Goal: Task Accomplishment & Management: Use online tool/utility

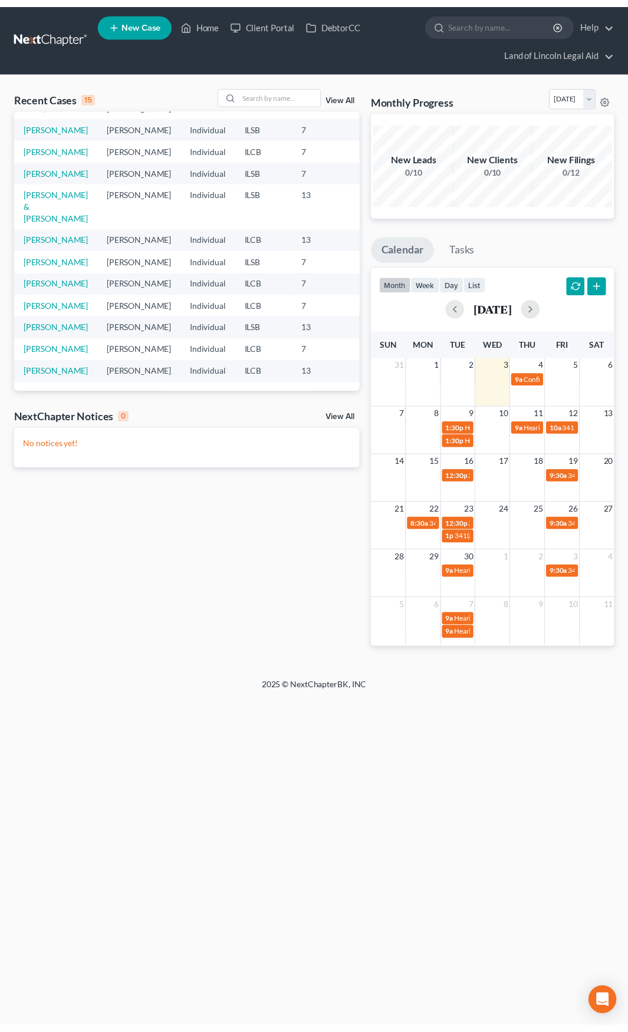
scroll to position [118, 0]
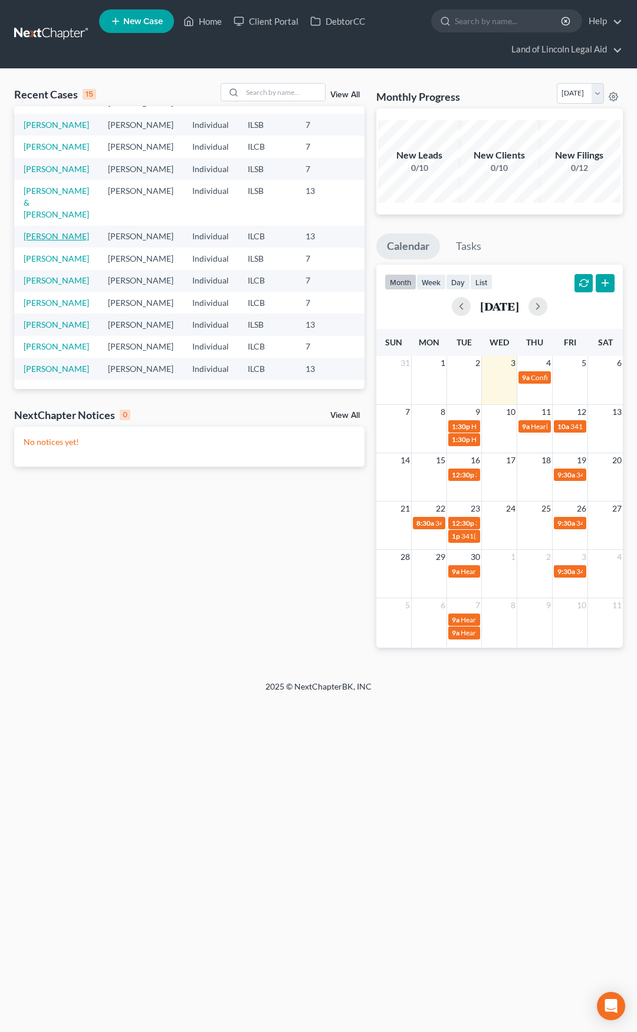
click at [36, 241] on link "[PERSON_NAME]" at bounding box center [56, 236] width 65 height 10
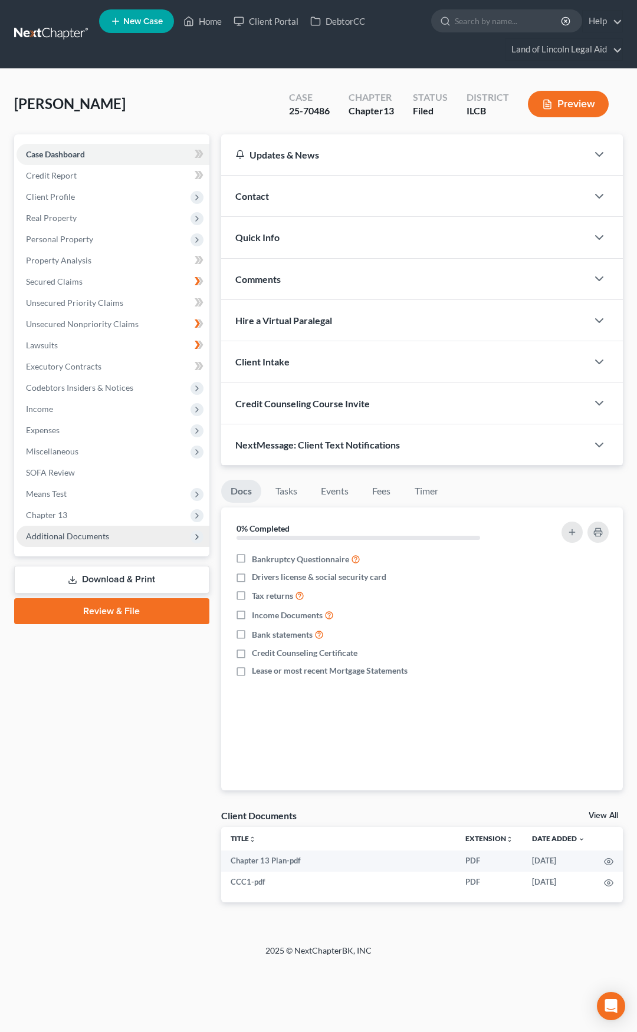
click at [104, 538] on span "Additional Documents" at bounding box center [67, 536] width 83 height 10
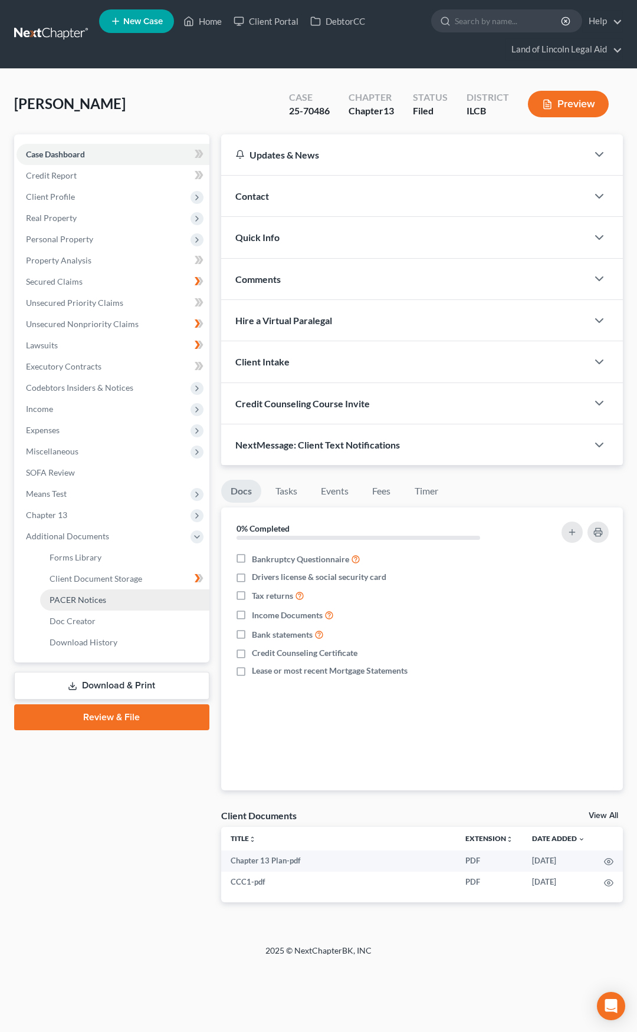
click at [107, 597] on link "PACER Notices" at bounding box center [124, 599] width 169 height 21
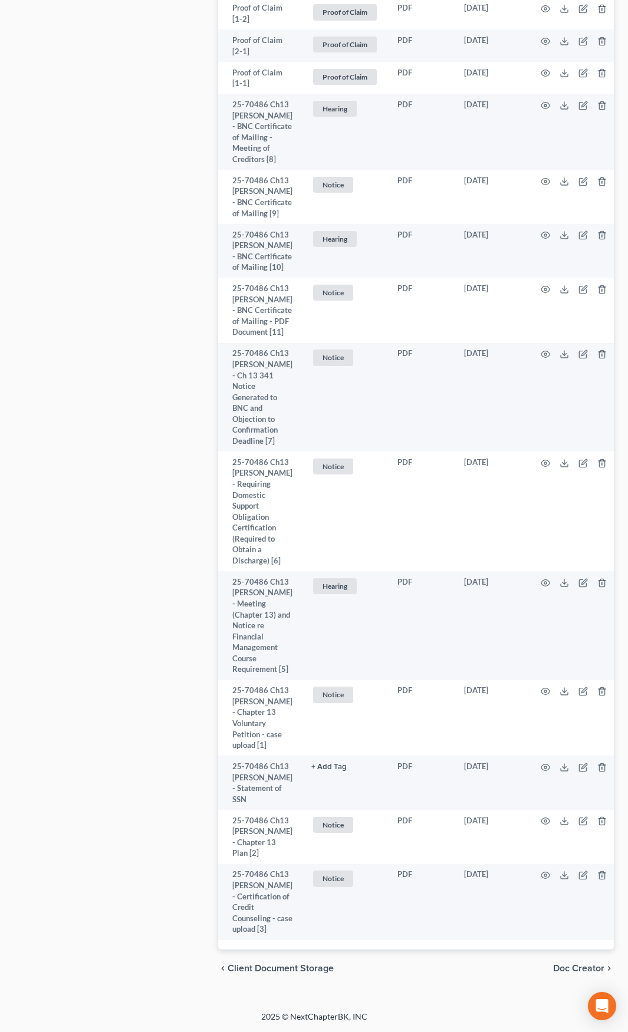
scroll to position [1882, 0]
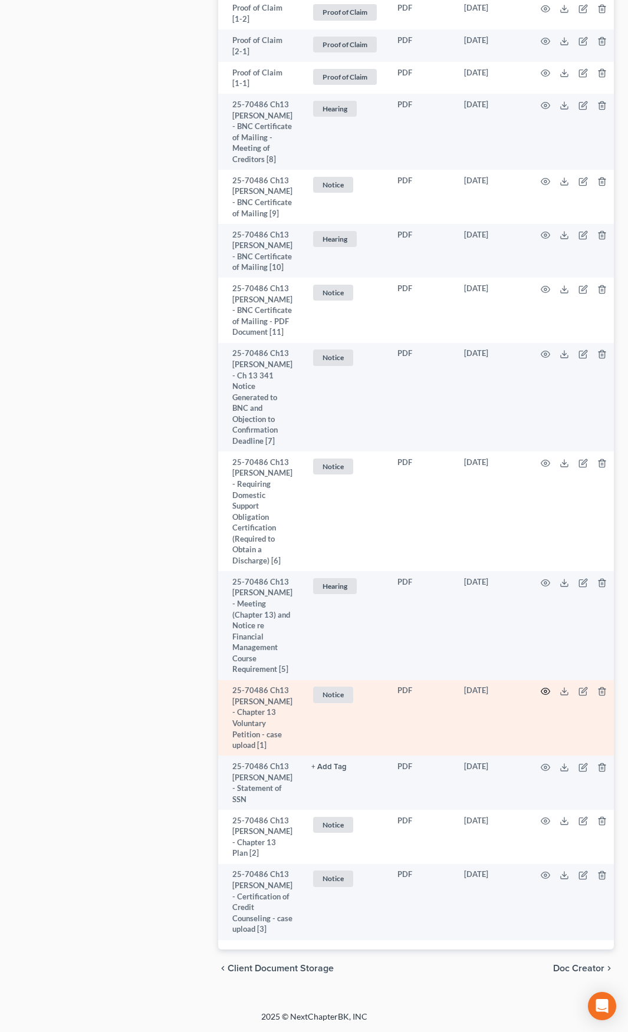
click at [541, 687] on icon "button" at bounding box center [545, 691] width 9 height 9
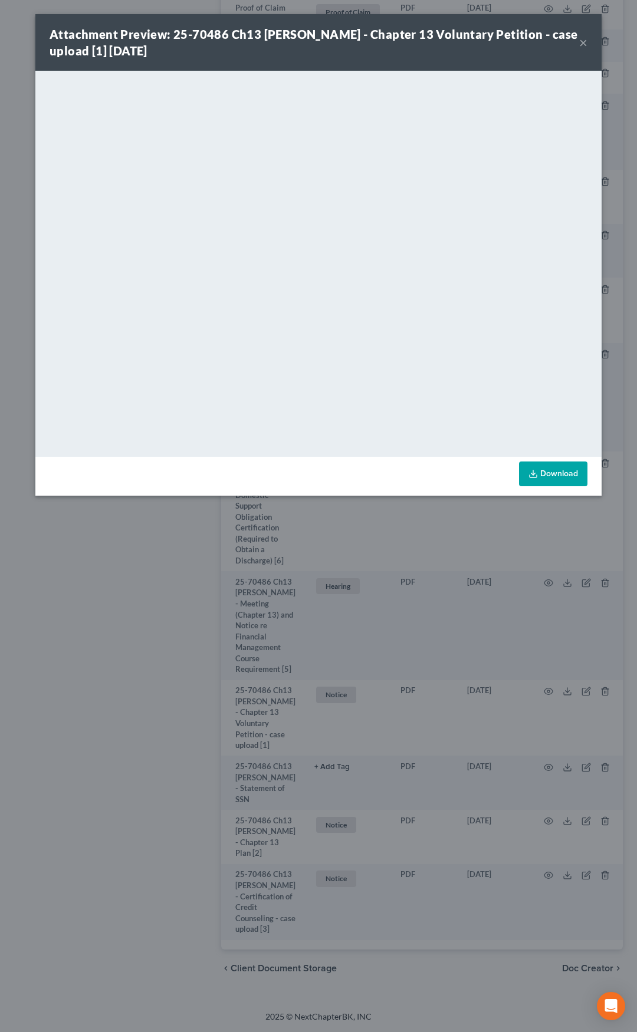
click at [581, 44] on button "×" at bounding box center [583, 42] width 8 height 14
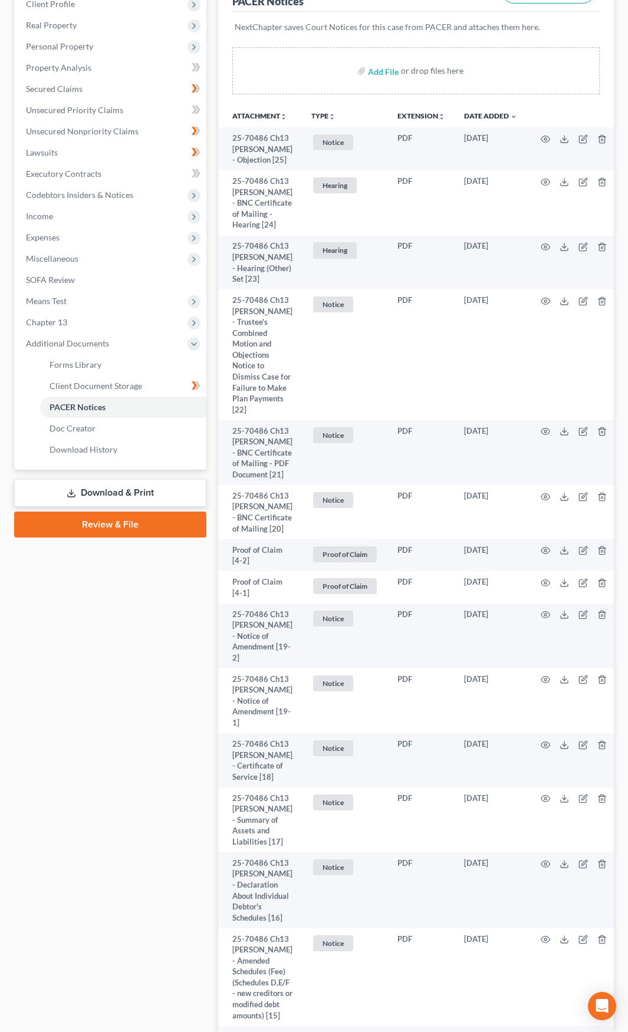
scroll to position [0, 0]
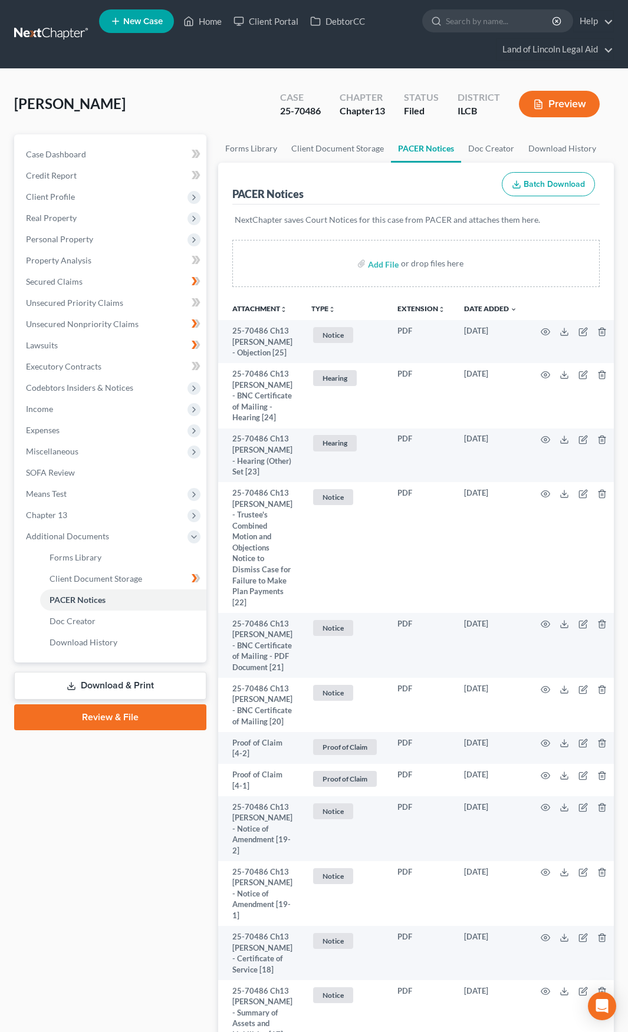
click at [54, 37] on link at bounding box center [51, 34] width 75 height 21
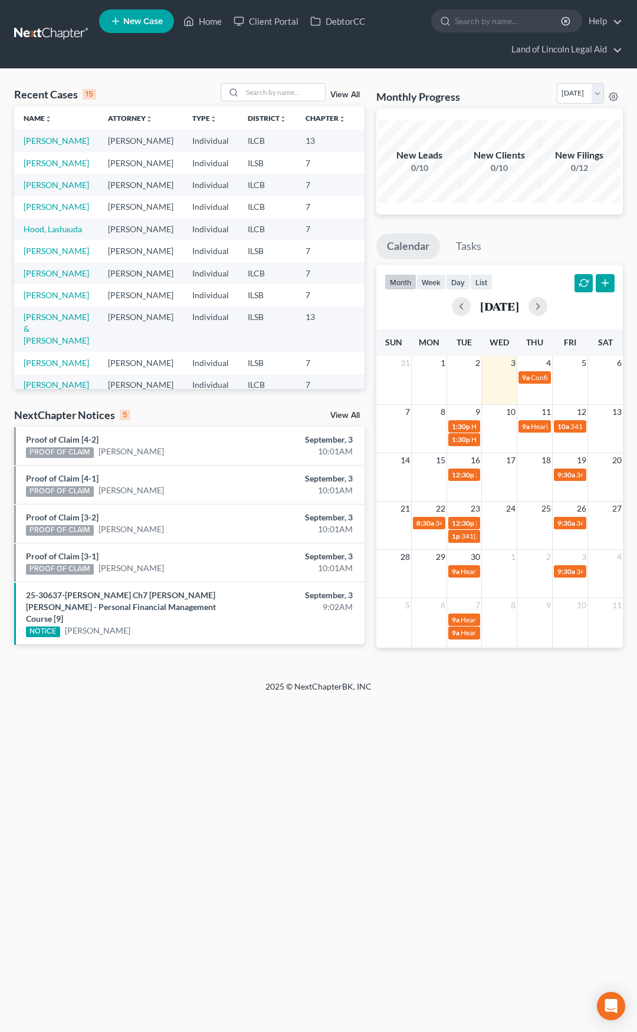
click at [344, 411] on link "View All" at bounding box center [344, 415] width 29 height 8
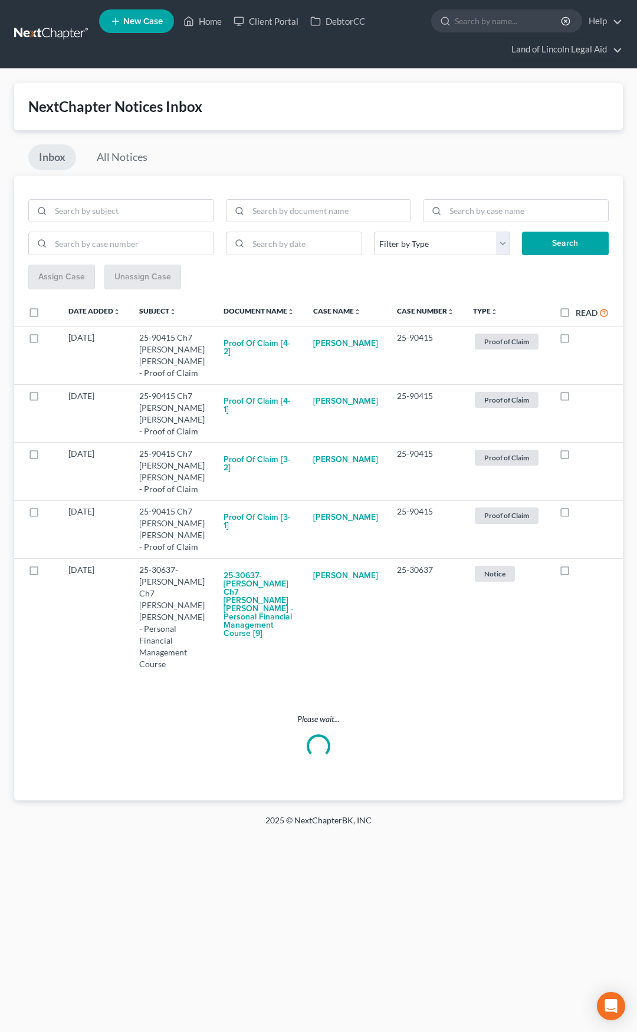
click at [575, 312] on label "Read" at bounding box center [591, 313] width 33 height 14
click at [580, 312] on input "Read" at bounding box center [584, 310] width 8 height 8
checkbox input "true"
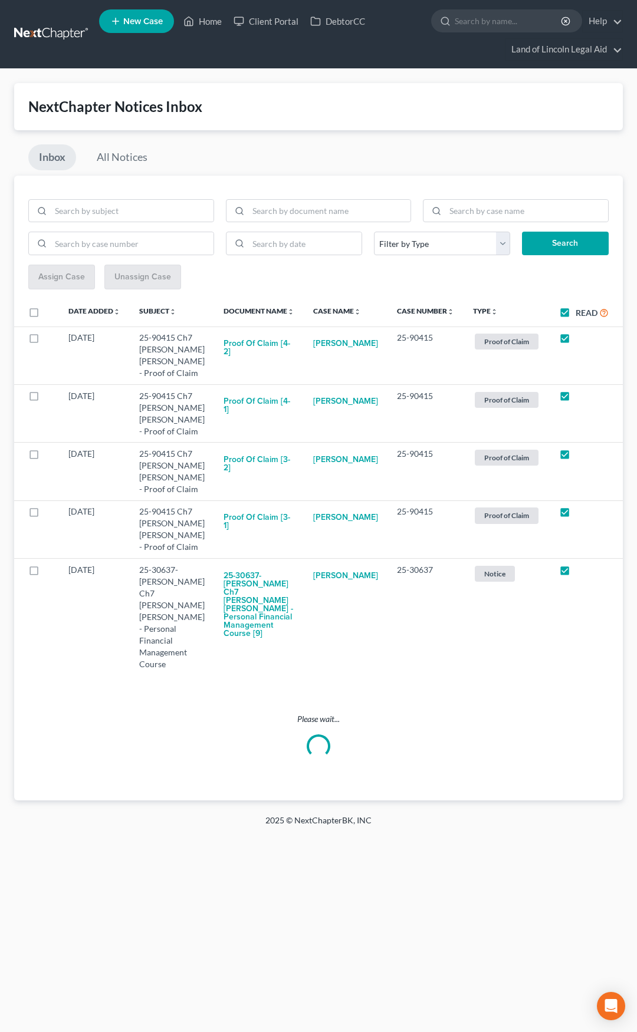
checkbox input "true"
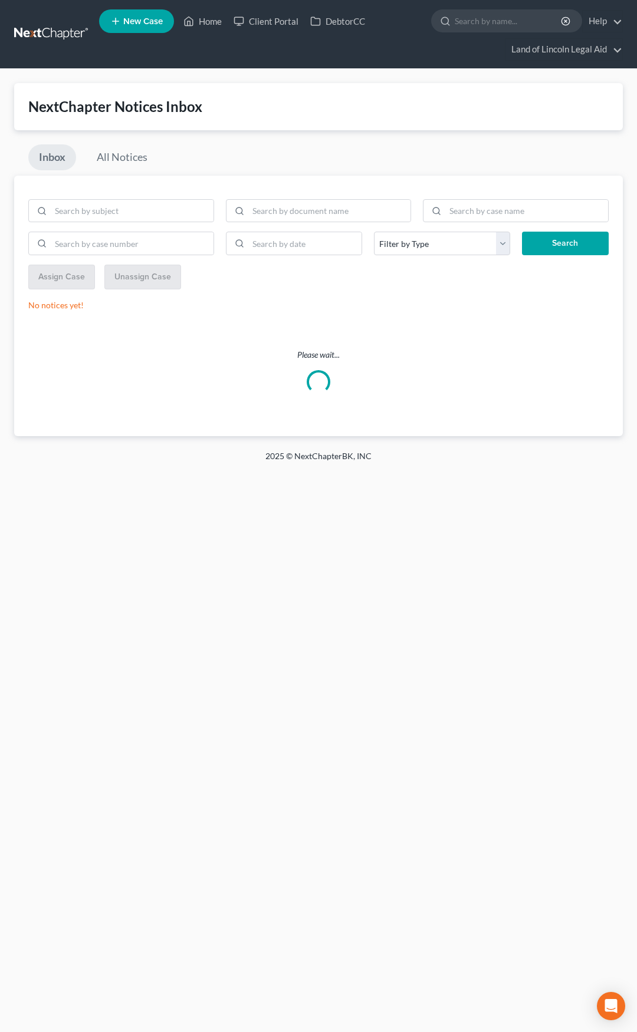
click at [57, 39] on link at bounding box center [51, 34] width 75 height 21
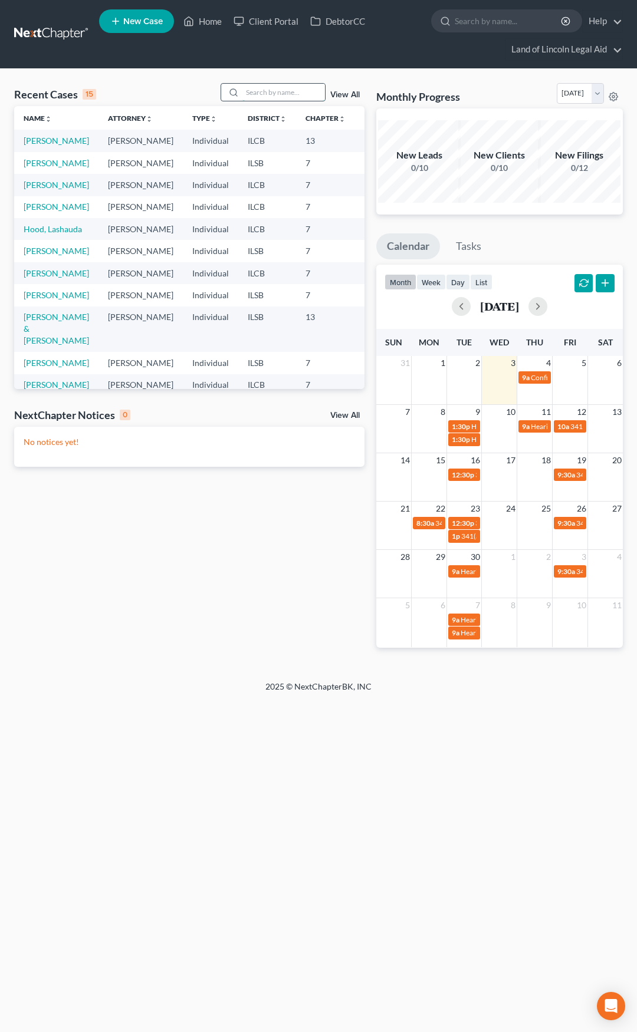
click at [285, 90] on input "search" at bounding box center [283, 92] width 83 height 17
click at [271, 94] on input "search" at bounding box center [283, 92] width 83 height 17
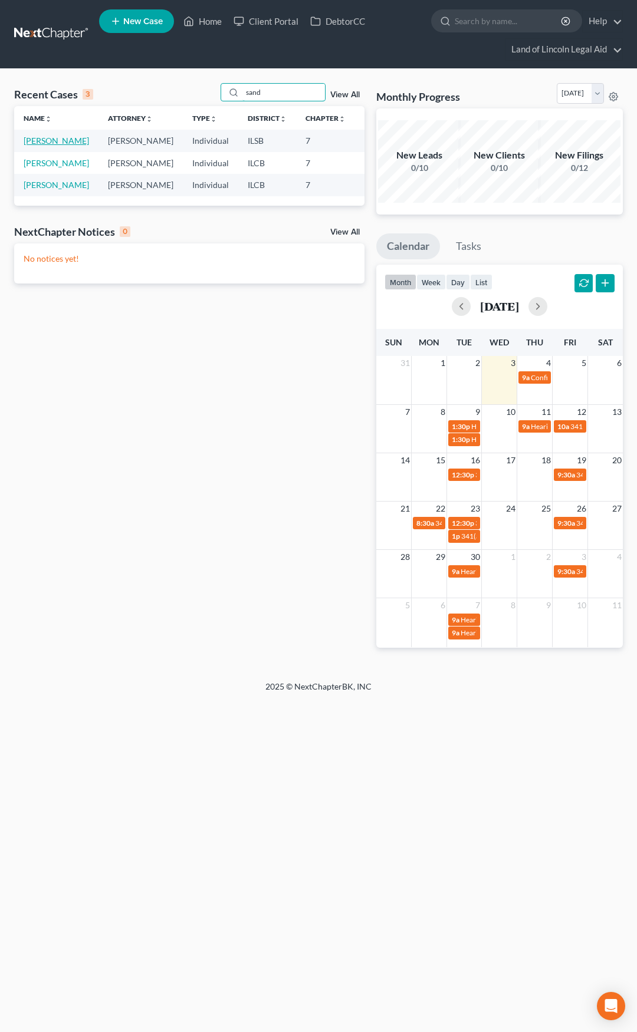
type input "sand"
click at [38, 137] on link "[PERSON_NAME]" at bounding box center [56, 141] width 65 height 10
select select "4"
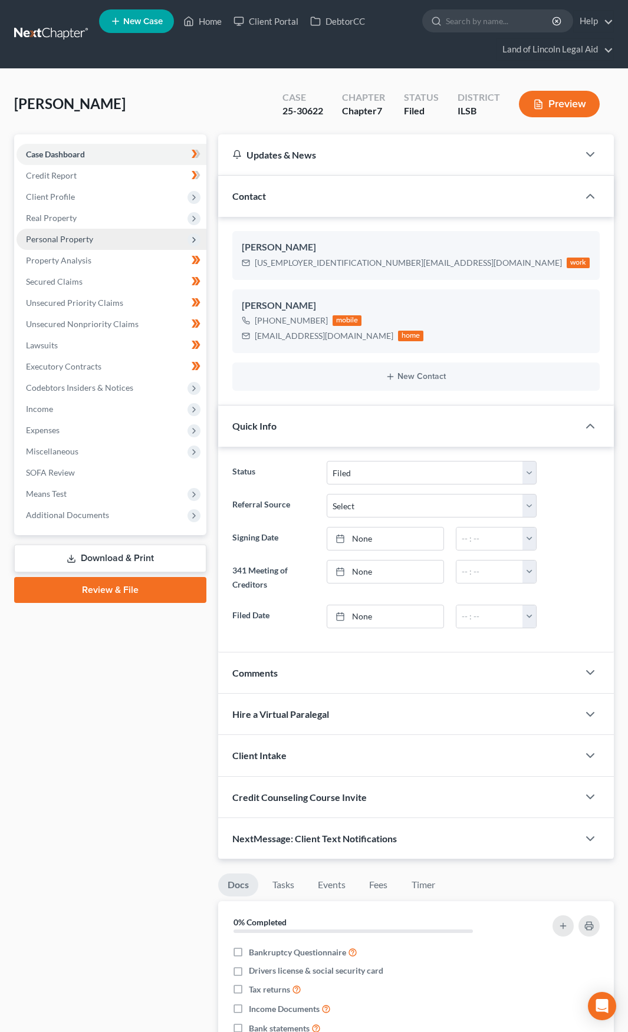
click at [114, 242] on span "Personal Property" at bounding box center [112, 239] width 190 height 21
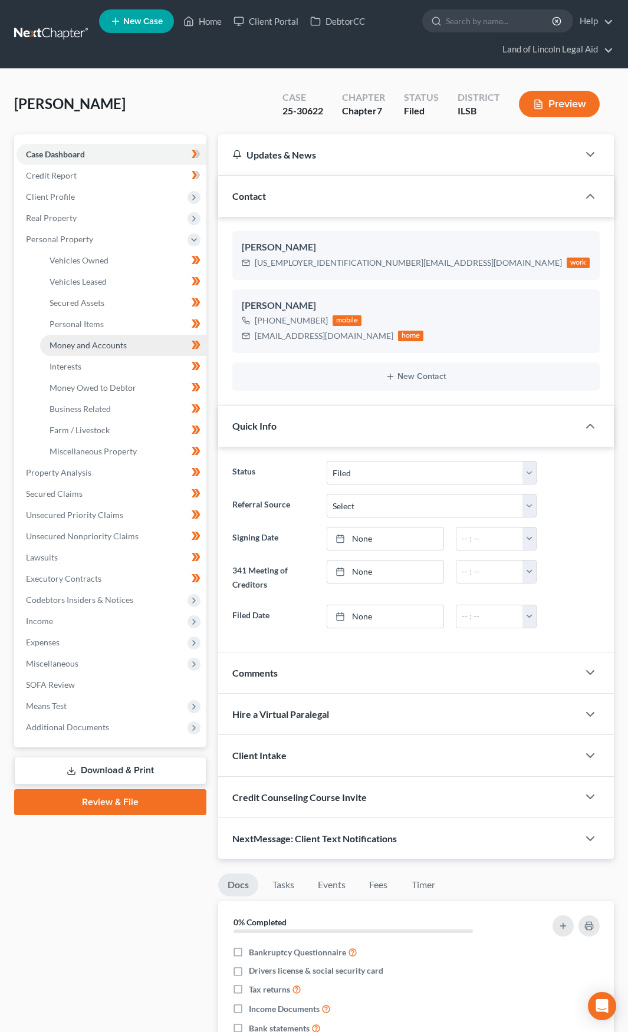
click at [113, 346] on span "Money and Accounts" at bounding box center [88, 345] width 77 height 10
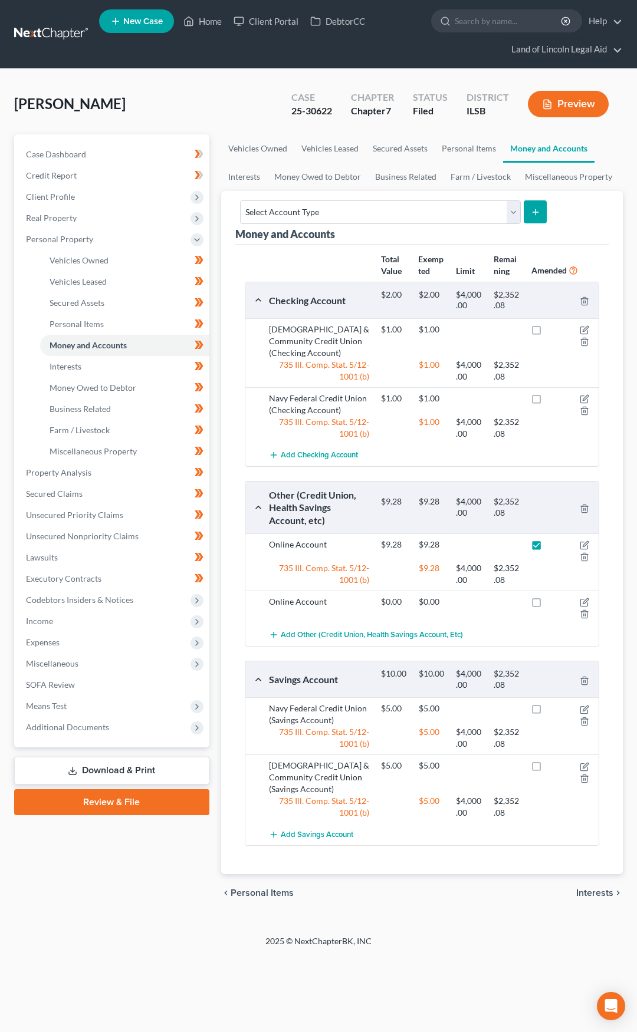
click at [547, 548] on label at bounding box center [547, 548] width 0 height 0
click at [552, 544] on input "checkbox" at bounding box center [556, 543] width 8 height 8
checkbox input "false"
click at [150, 778] on link "Download & Print" at bounding box center [111, 771] width 195 height 28
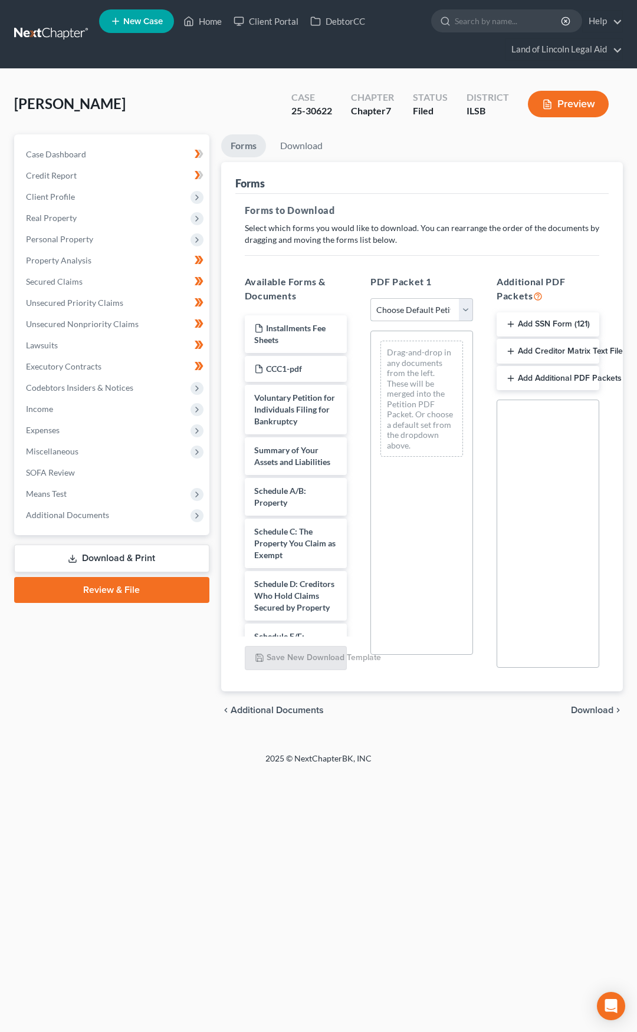
click at [404, 306] on select "Choose Default Petition PDF Packet Complete Bankruptcy Petition (all forms and …" at bounding box center [421, 310] width 103 height 24
select select "2"
click at [370, 298] on select "Choose Default Petition PDF Packet Complete Bankruptcy Petition (all forms and …" at bounding box center [421, 310] width 103 height 24
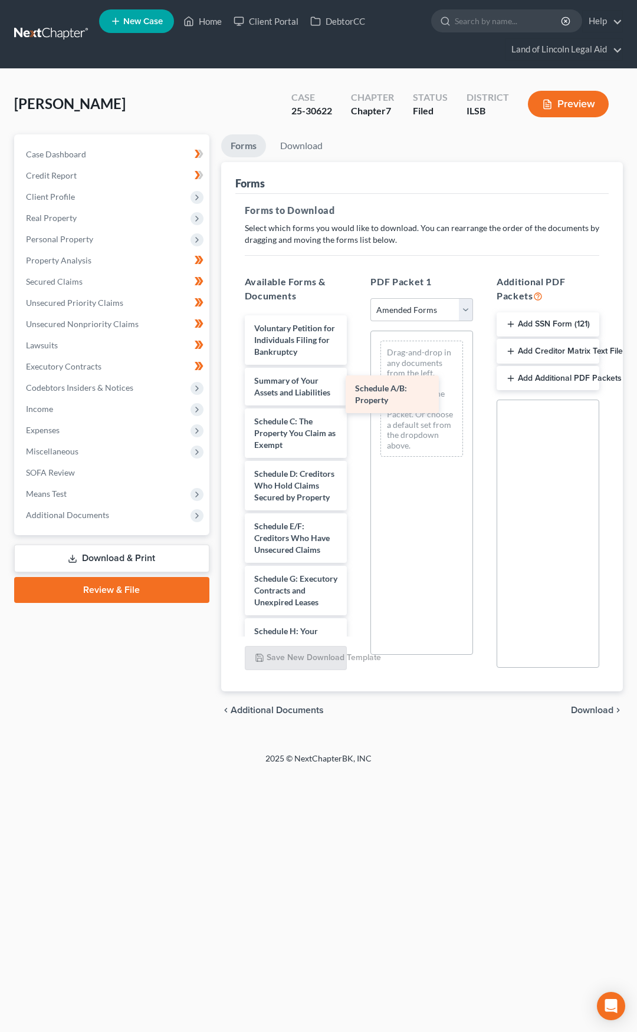
drag, startPoint x: 304, startPoint y: 451, endPoint x: 407, endPoint y: 393, distance: 118.5
click at [357, 393] on div "Schedule A/B: Property Voluntary Petition for Individuals Filing for Bankruptcy…" at bounding box center [295, 736] width 121 height 842
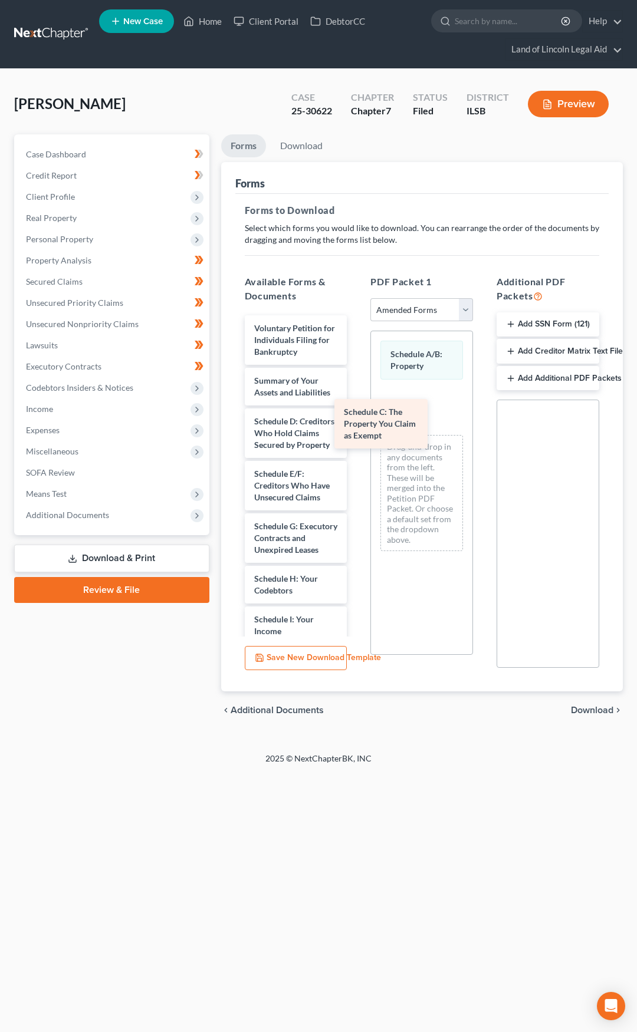
drag, startPoint x: 301, startPoint y: 460, endPoint x: 394, endPoint y: 427, distance: 98.8
click at [357, 427] on div "Schedule C: The Property You Claim as Exempt Voluntary Petition for Individuals…" at bounding box center [295, 709] width 121 height 789
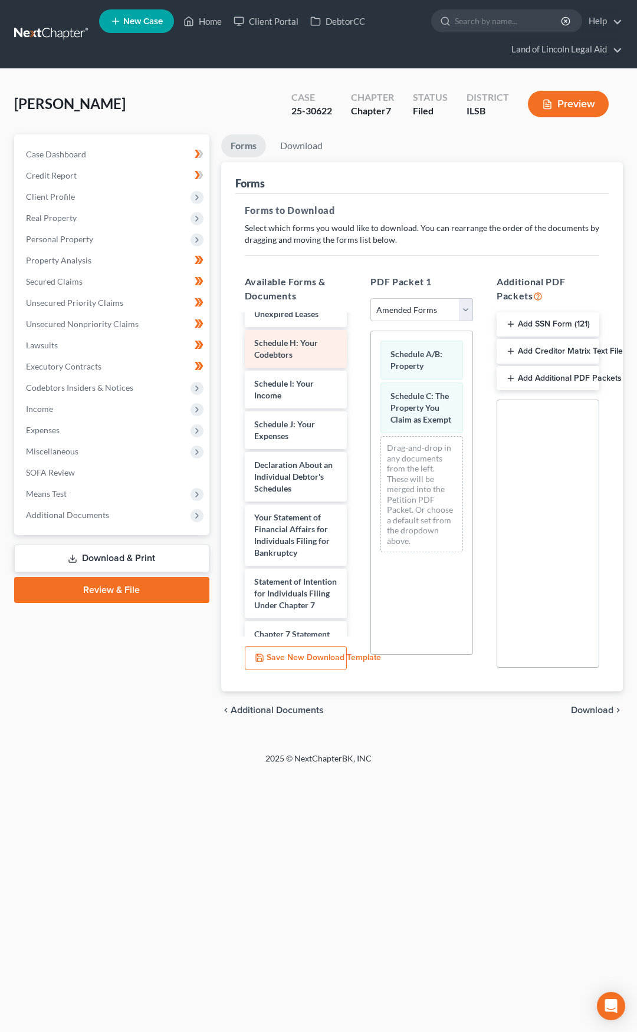
scroll to position [295, 0]
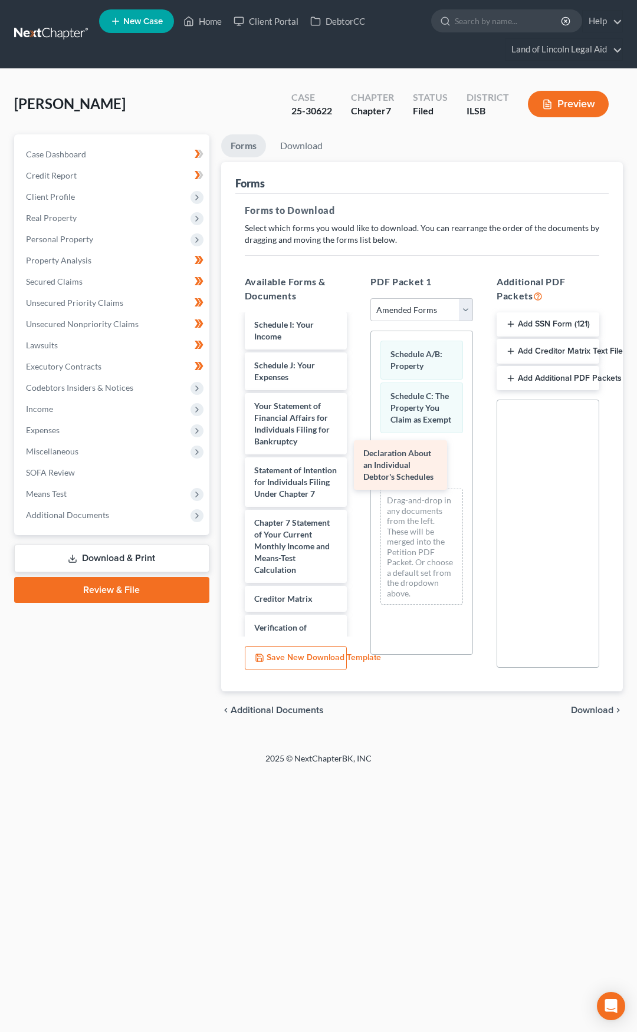
drag, startPoint x: 284, startPoint y: 476, endPoint x: 394, endPoint y: 464, distance: 110.3
click at [357, 464] on div "Declaration About an Individual Debtor's Schedules Voluntary Petition for Indiv…" at bounding box center [295, 389] width 121 height 737
click at [585, 710] on span "Download" at bounding box center [592, 710] width 42 height 9
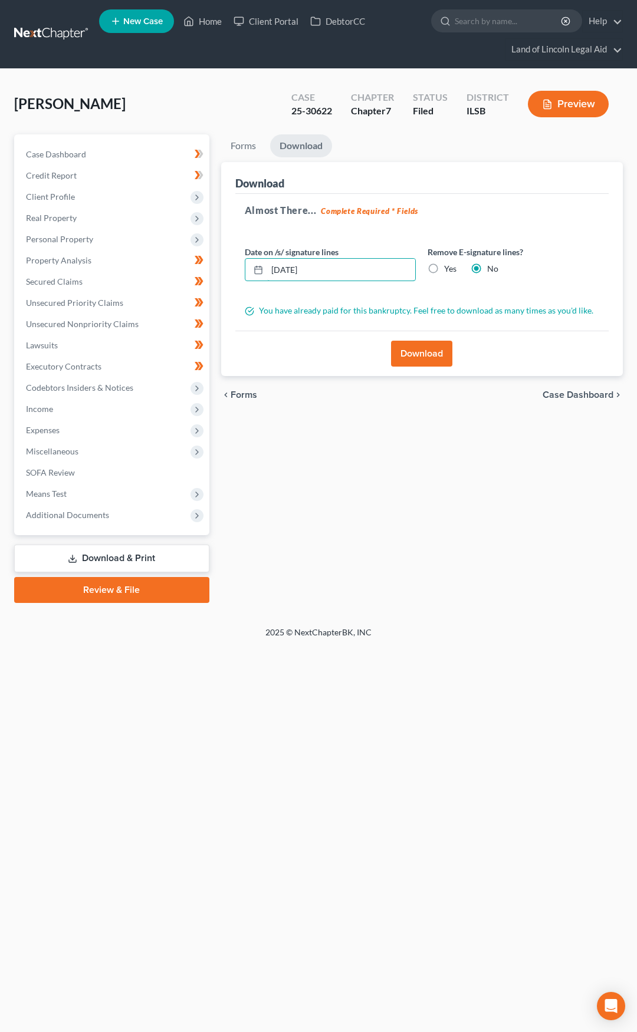
drag, startPoint x: 339, startPoint y: 270, endPoint x: 233, endPoint y: 274, distance: 105.6
click at [233, 274] on div "Download Almost There... Complete Required * Fields Date on /s/ signature lines…" at bounding box center [421, 269] width 401 height 215
click at [444, 270] on label "Yes" at bounding box center [450, 269] width 12 height 12
click at [449, 270] on input "Yes" at bounding box center [453, 267] width 8 height 8
radio input "true"
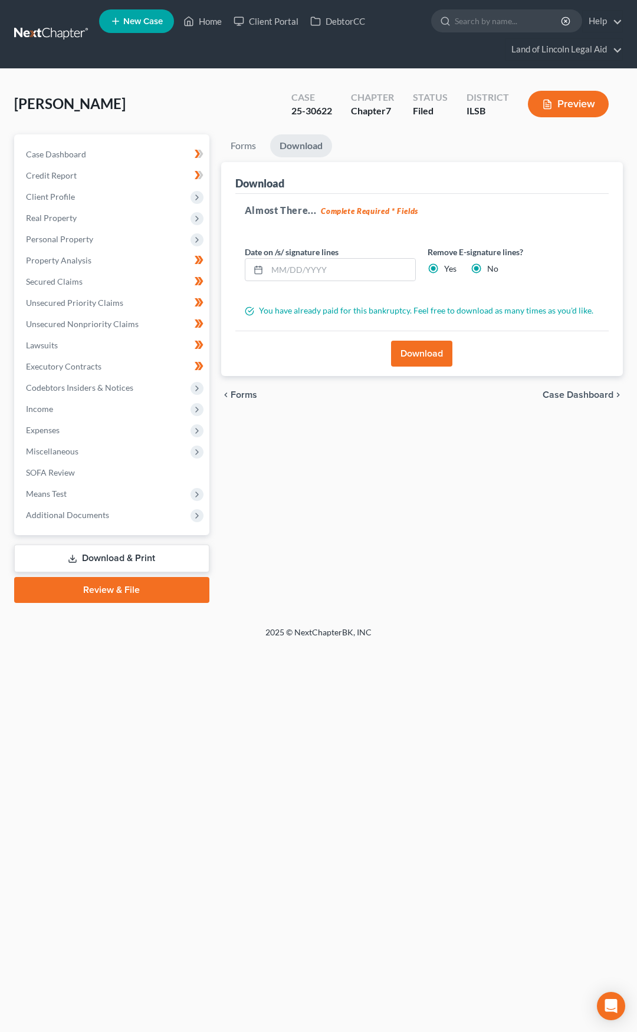
radio input "false"
click at [433, 352] on button "Download" at bounding box center [421, 354] width 61 height 26
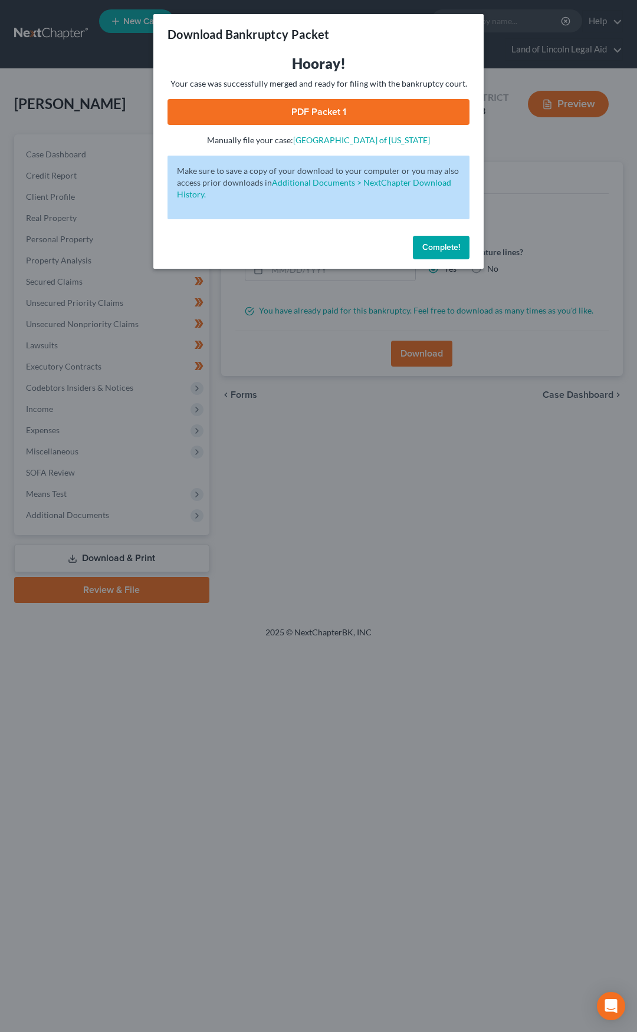
click at [348, 118] on link "PDF Packet 1" at bounding box center [318, 112] width 302 height 26
click at [434, 246] on span "Complete!" at bounding box center [441, 247] width 38 height 10
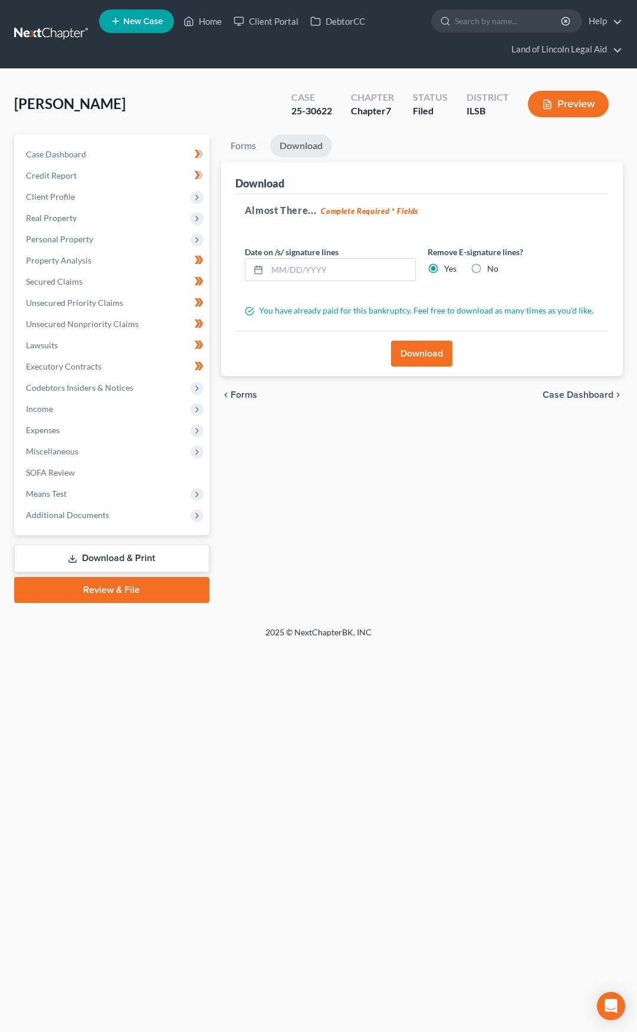
click at [45, 35] on link at bounding box center [51, 34] width 75 height 21
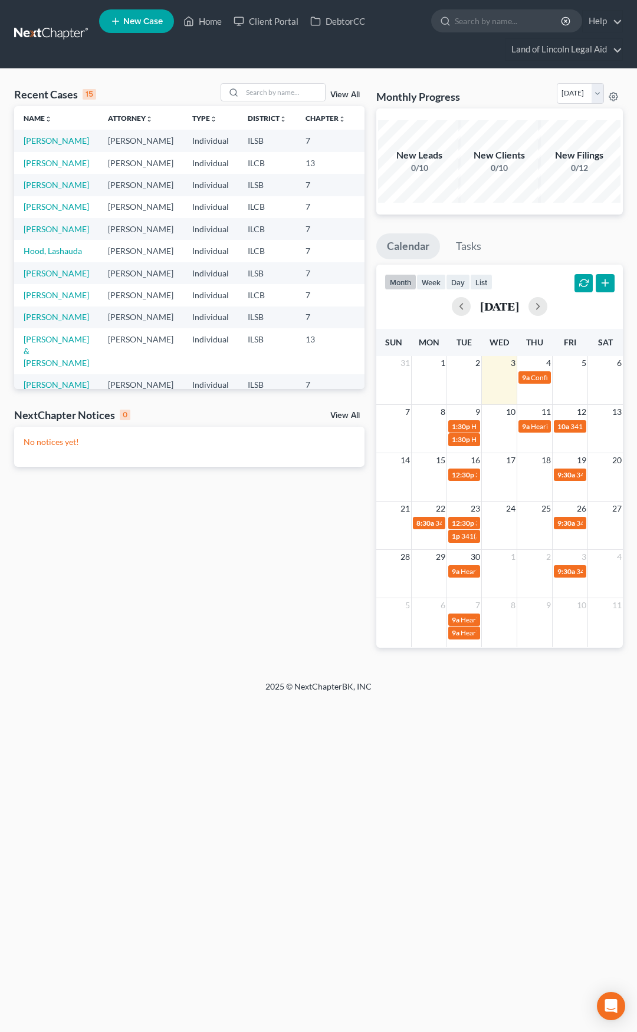
click at [57, 34] on link at bounding box center [51, 34] width 75 height 21
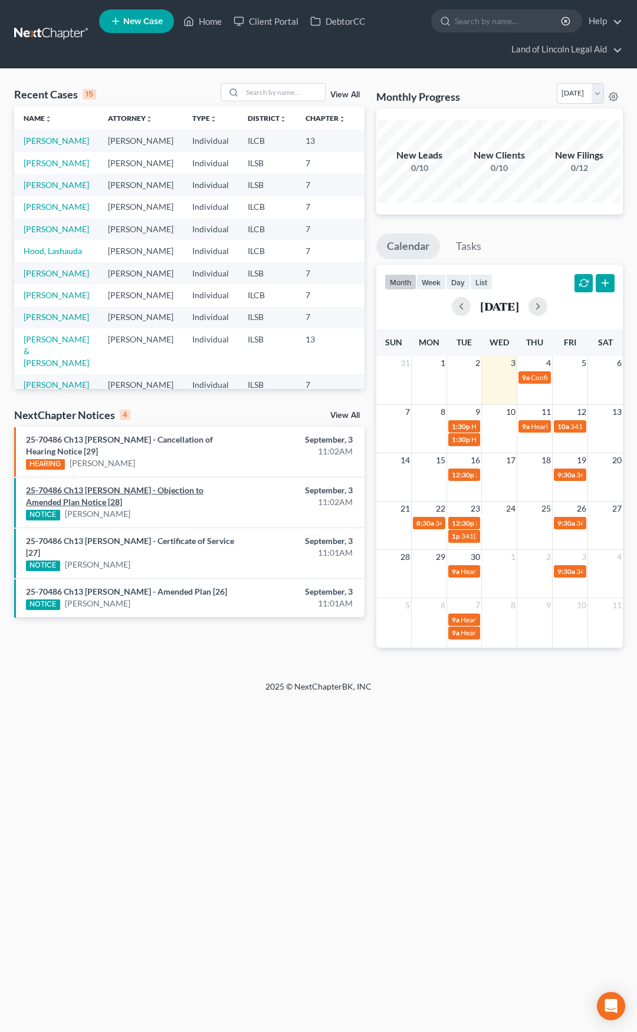
click at [157, 492] on link "25-70486 Ch13 [PERSON_NAME] - Objection to Amended Plan Notice [28]" at bounding box center [114, 496] width 177 height 22
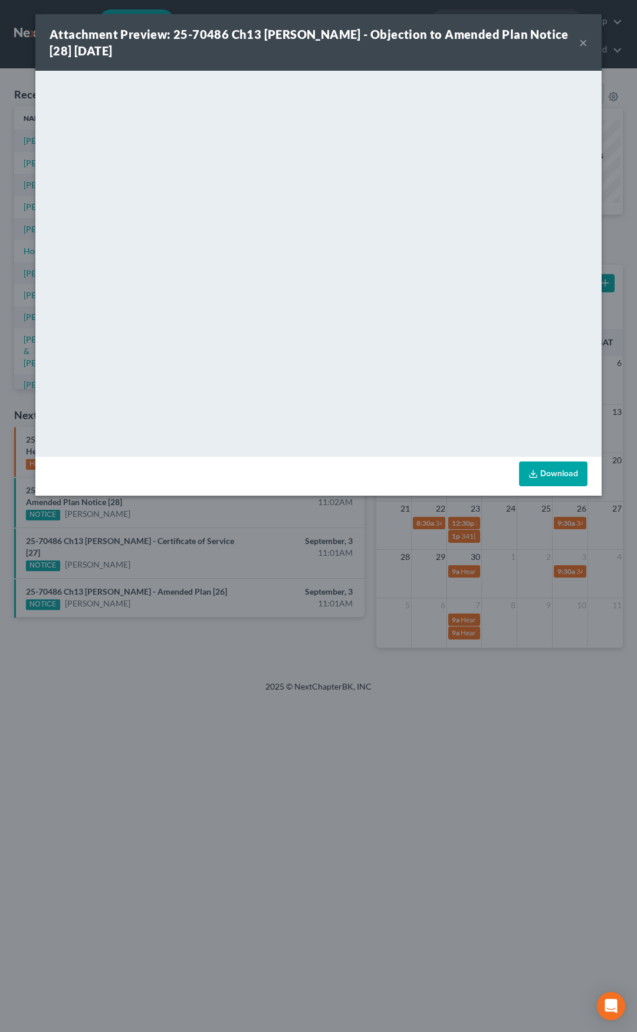
click at [581, 48] on button "×" at bounding box center [583, 42] width 8 height 14
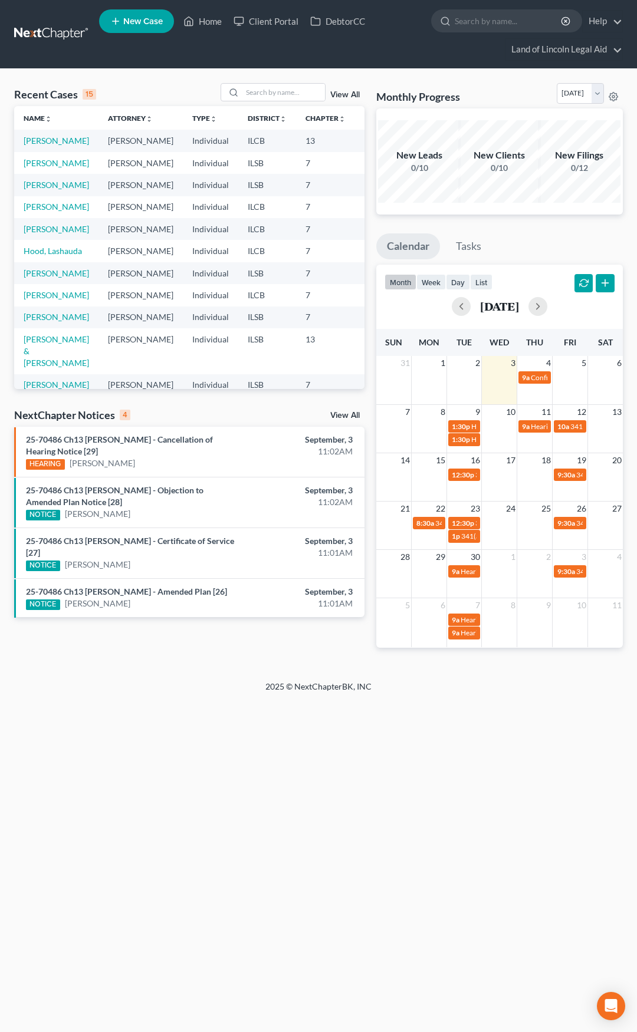
click at [348, 411] on link "View All" at bounding box center [344, 415] width 29 height 8
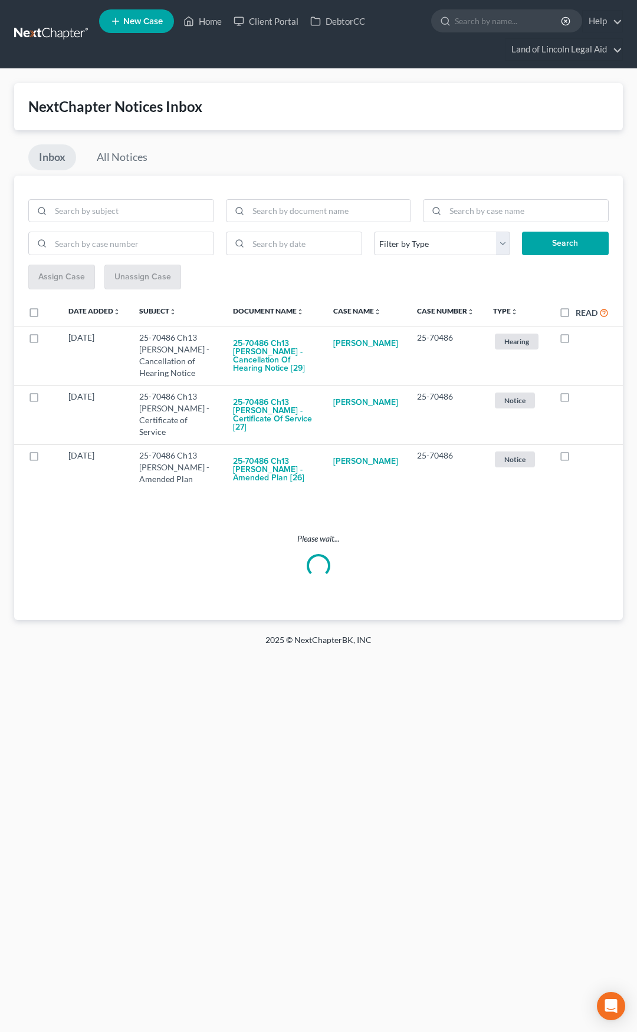
click at [575, 314] on label "Read" at bounding box center [591, 313] width 33 height 14
click at [580, 314] on input "Read" at bounding box center [584, 310] width 8 height 8
checkbox input "true"
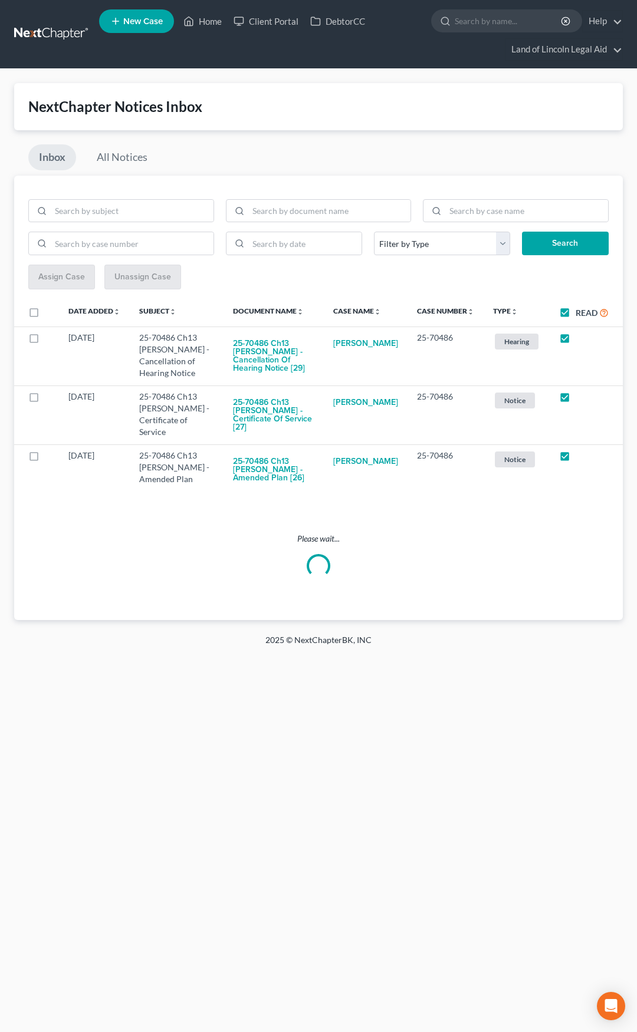
checkbox input "true"
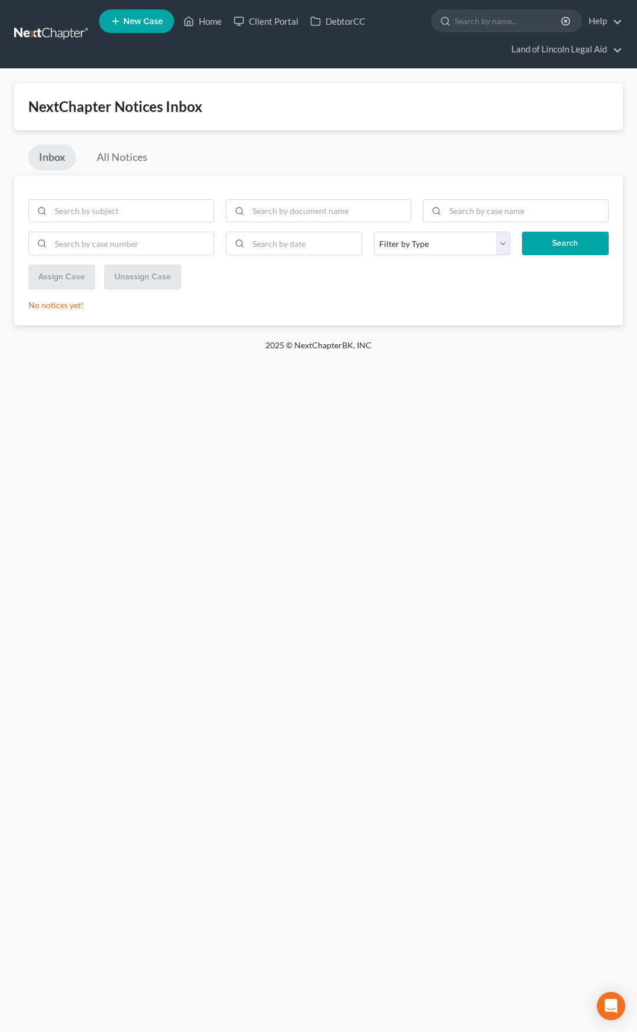
click at [41, 40] on link at bounding box center [51, 34] width 75 height 21
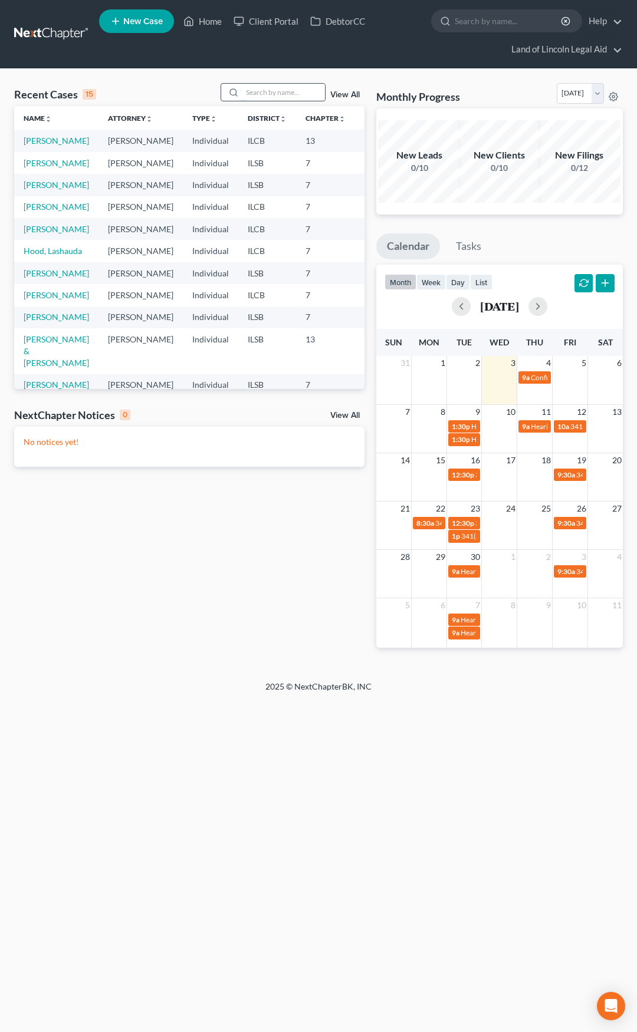
click at [252, 94] on input "search" at bounding box center [283, 92] width 83 height 17
type input "laker"
click at [64, 32] on link at bounding box center [51, 34] width 75 height 21
